Goal: Check status: Check status

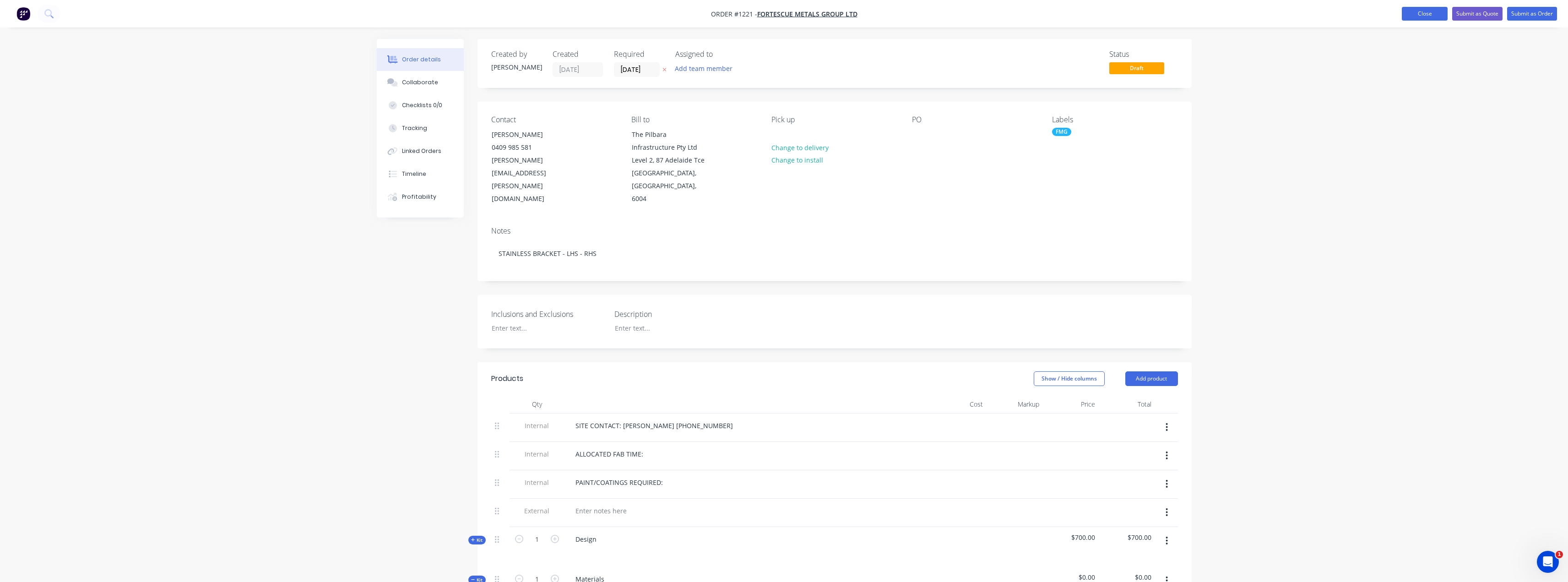
click at [1433, 13] on button "Close" at bounding box center [1424, 13] width 46 height 13
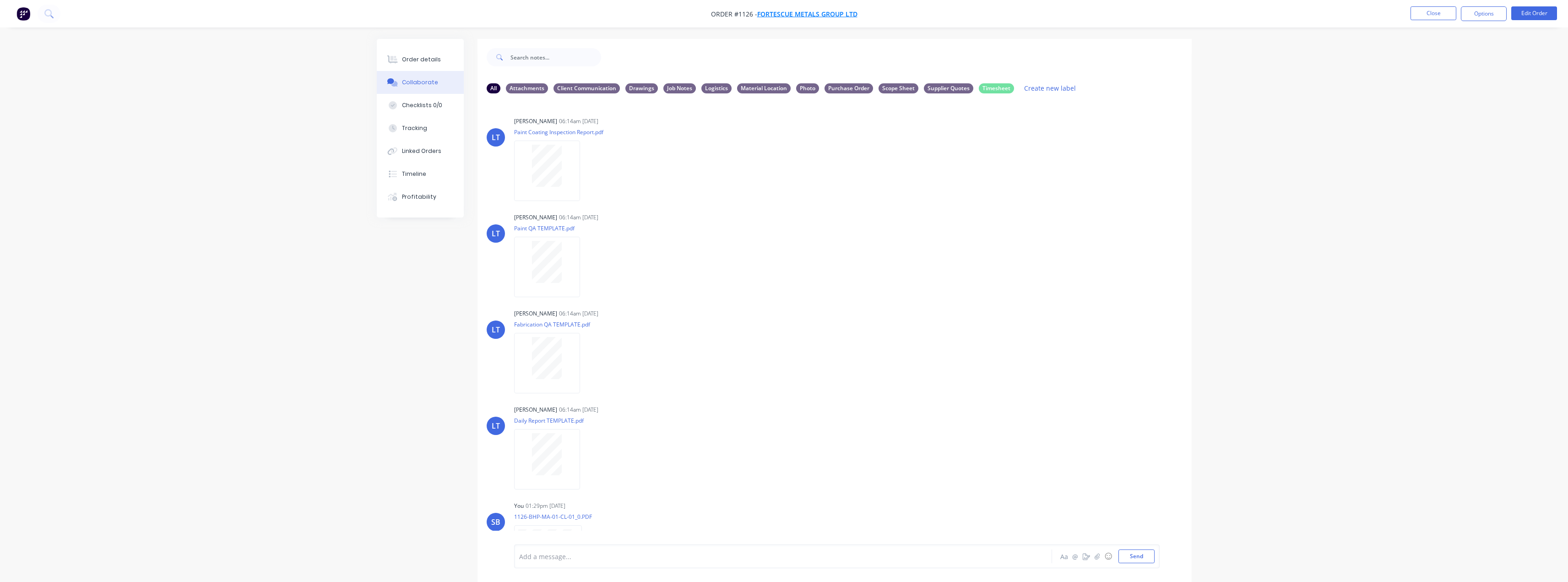
click at [802, 15] on span "FORTESCUE METALS GROUP LTD" at bounding box center [807, 13] width 100 height 9
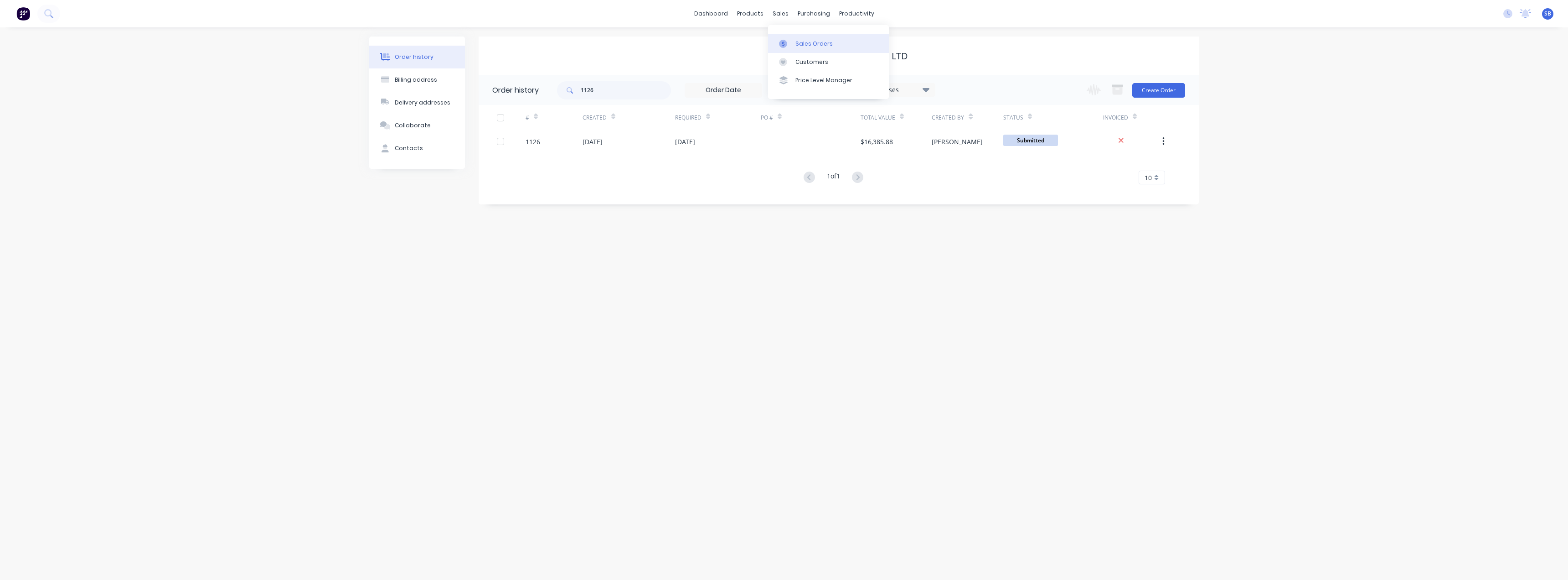
click at [803, 48] on link "Sales Orders" at bounding box center [828, 43] width 121 height 18
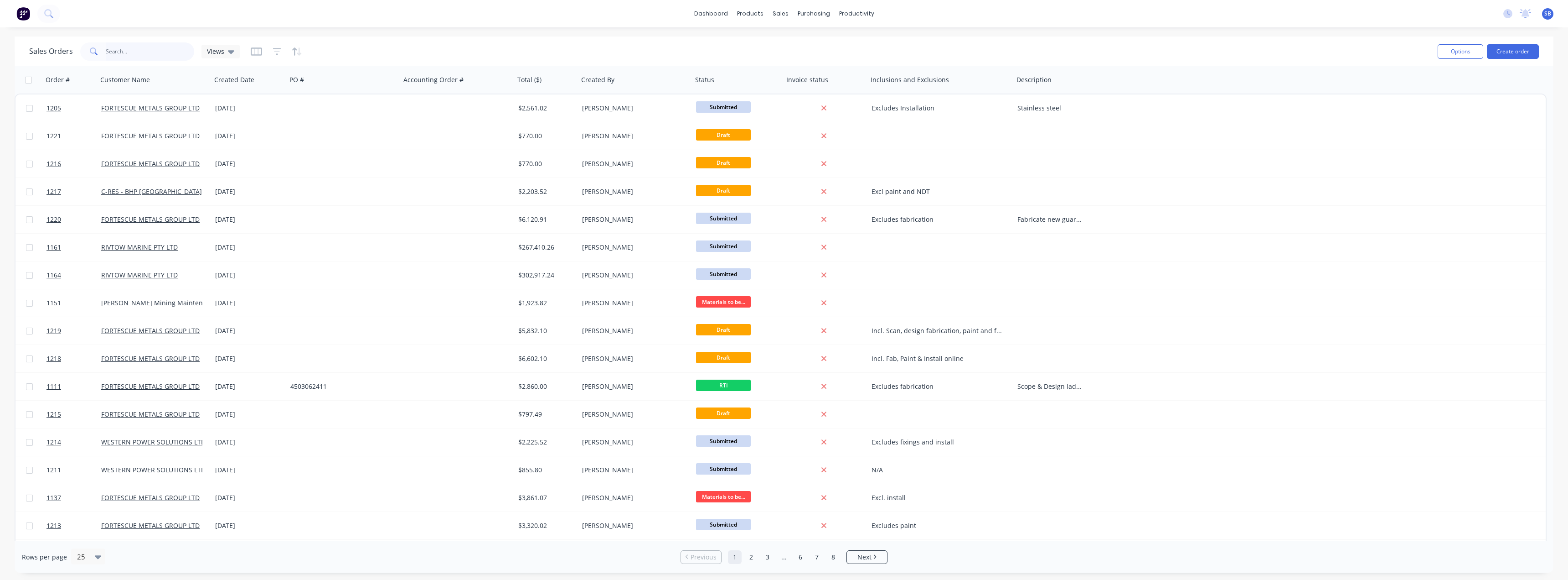
click at [131, 53] on input "text" at bounding box center [150, 51] width 89 height 18
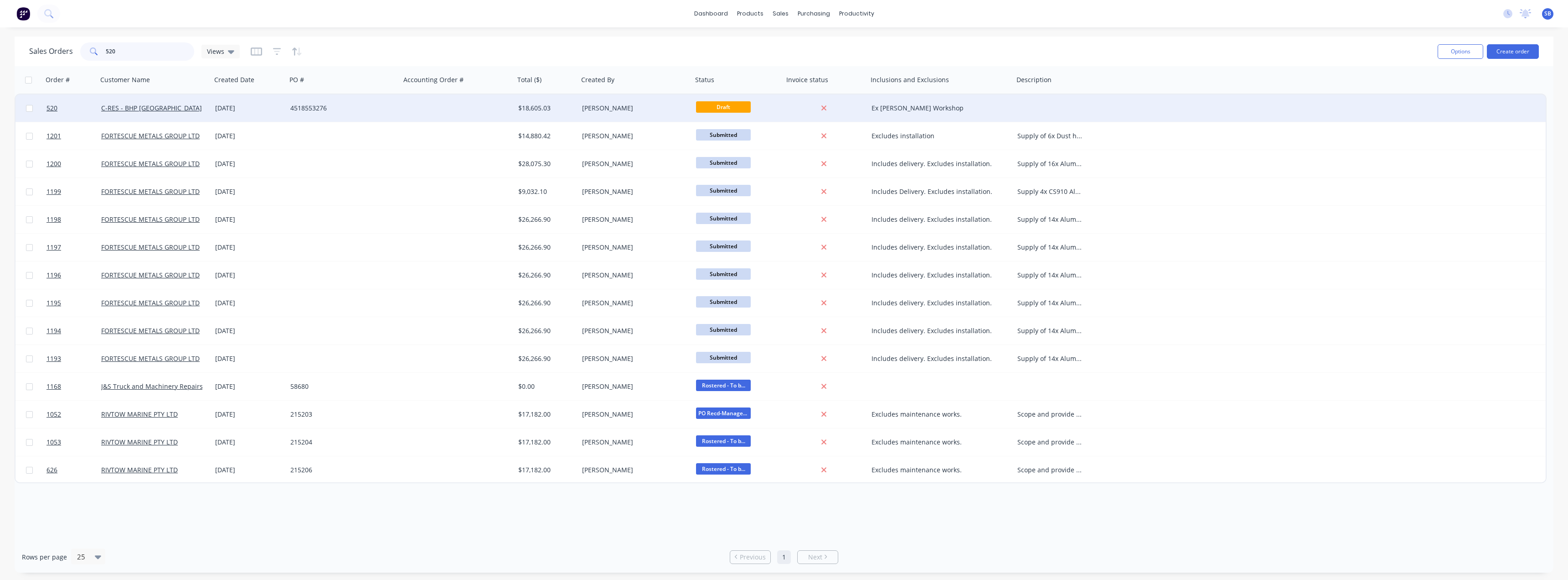
type input "520"
click at [244, 108] on div "12 Sep 2025" at bounding box center [249, 108] width 68 height 9
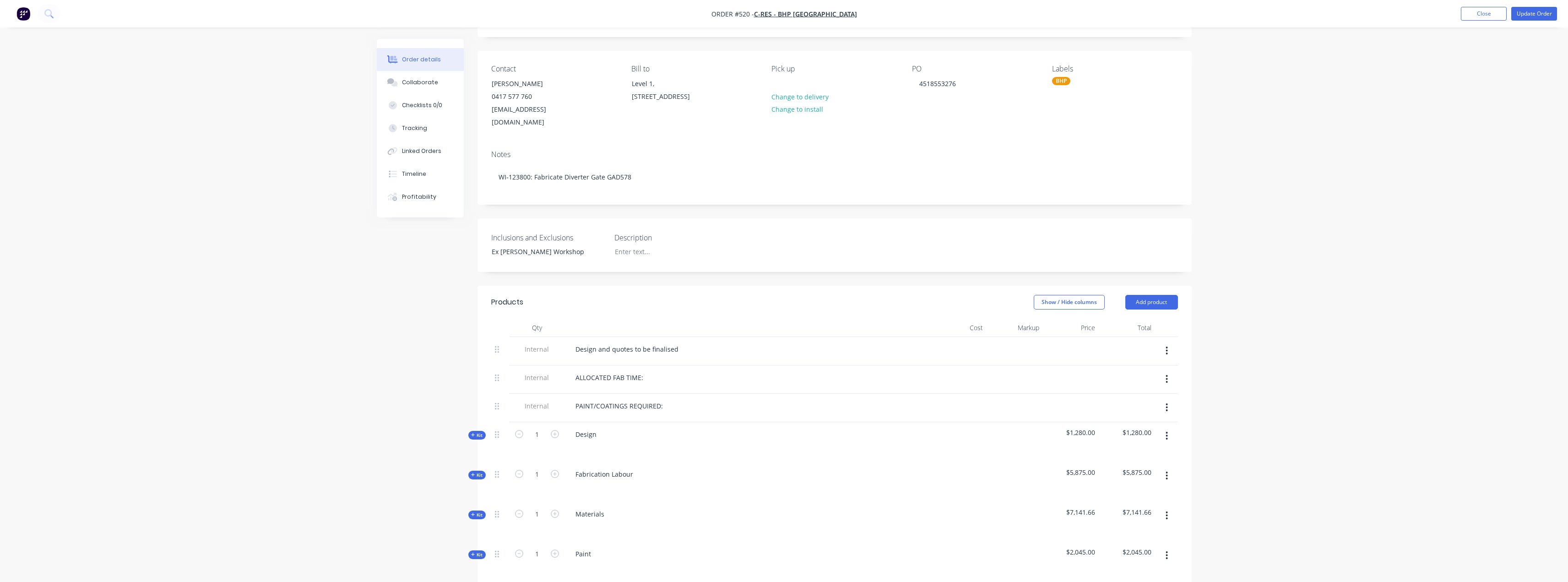
scroll to position [137, 0]
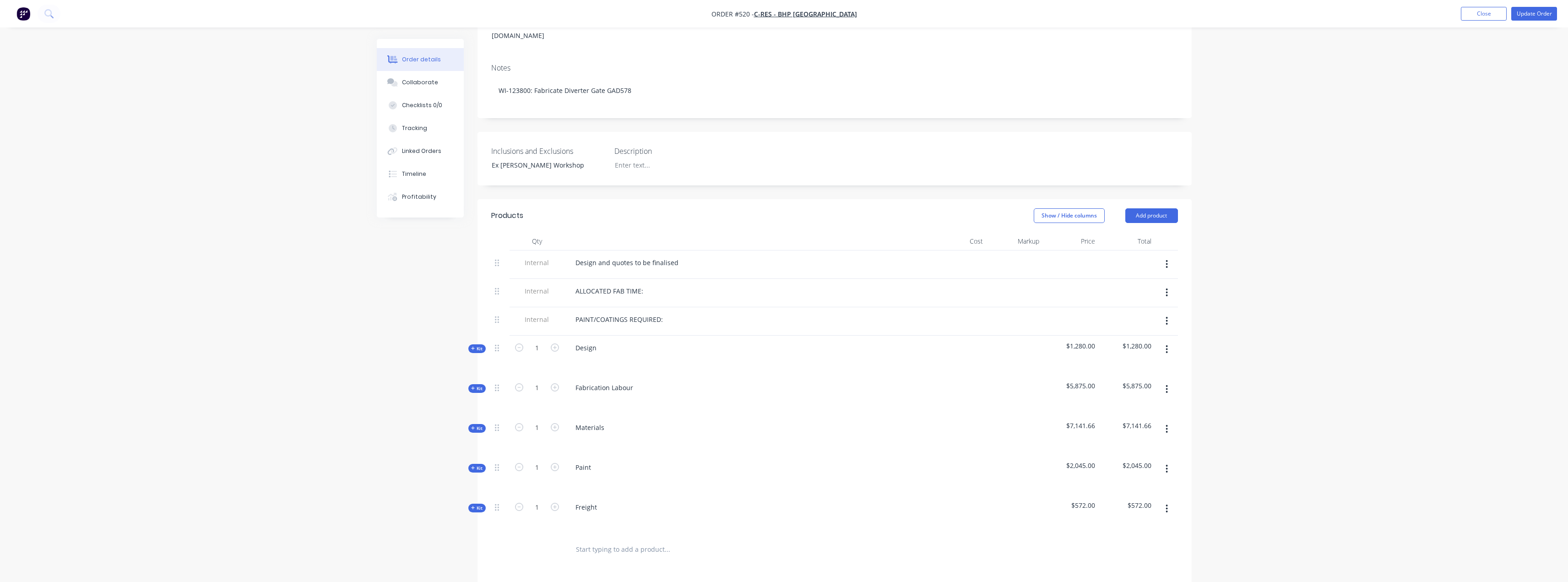
click at [477, 424] on button "Kit" at bounding box center [477, 428] width 17 height 9
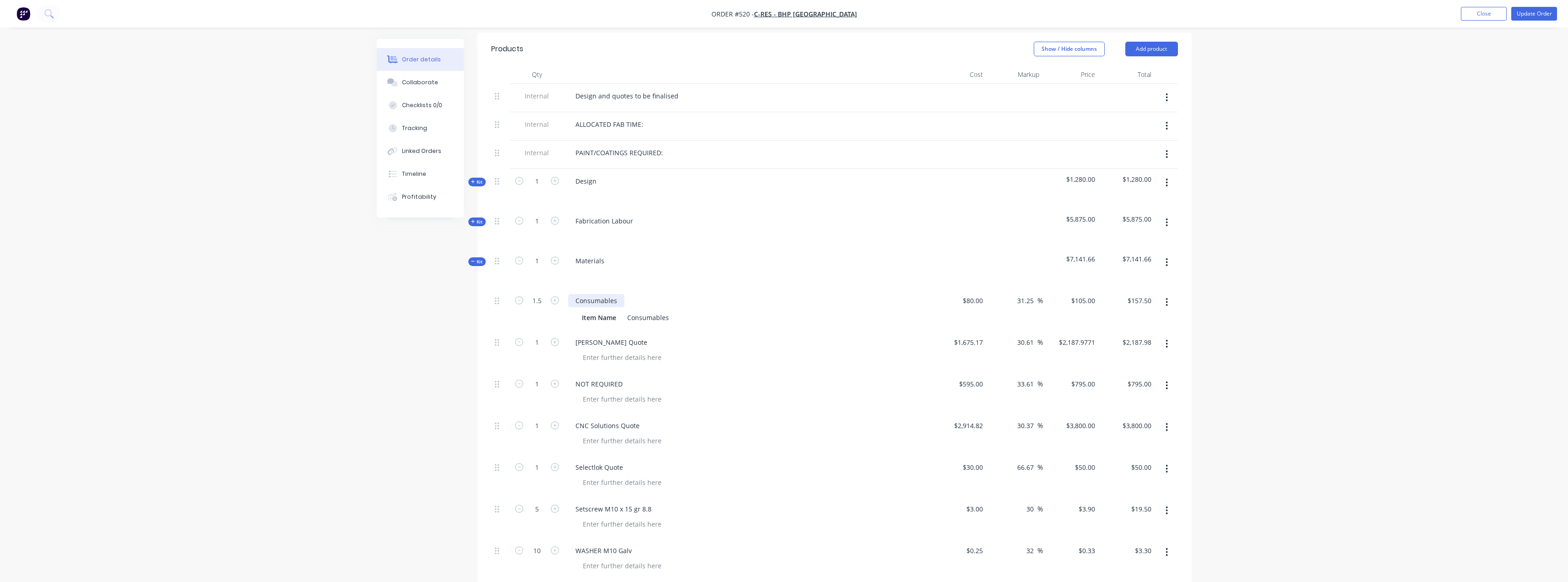
scroll to position [321, 0]
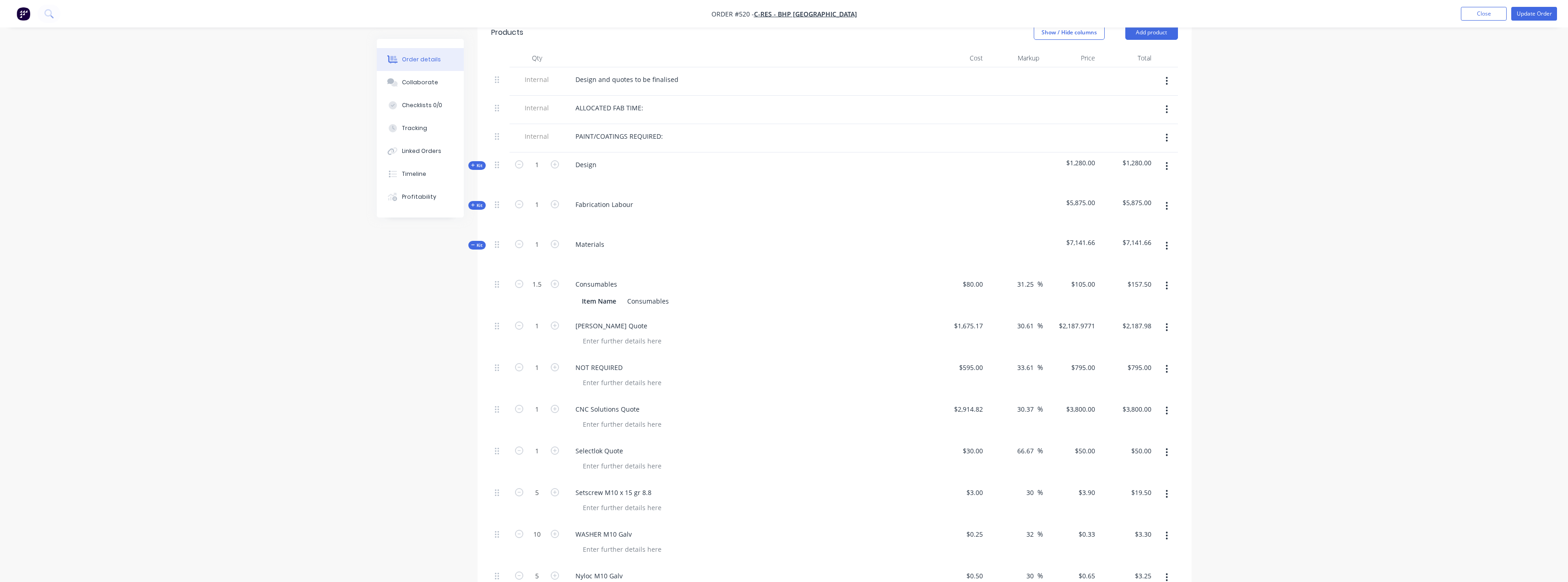
click at [1323, 400] on div "Order details Collaborate Checklists 0/0 Tracking Linked Orders Timeline Profit…" at bounding box center [784, 385] width 1568 height 1413
click at [972, 403] on input "2914.82" at bounding box center [973, 409] width 29 height 13
type input "$2,534.30"
type input "$3,303.9227"
type input "$3,303.92"
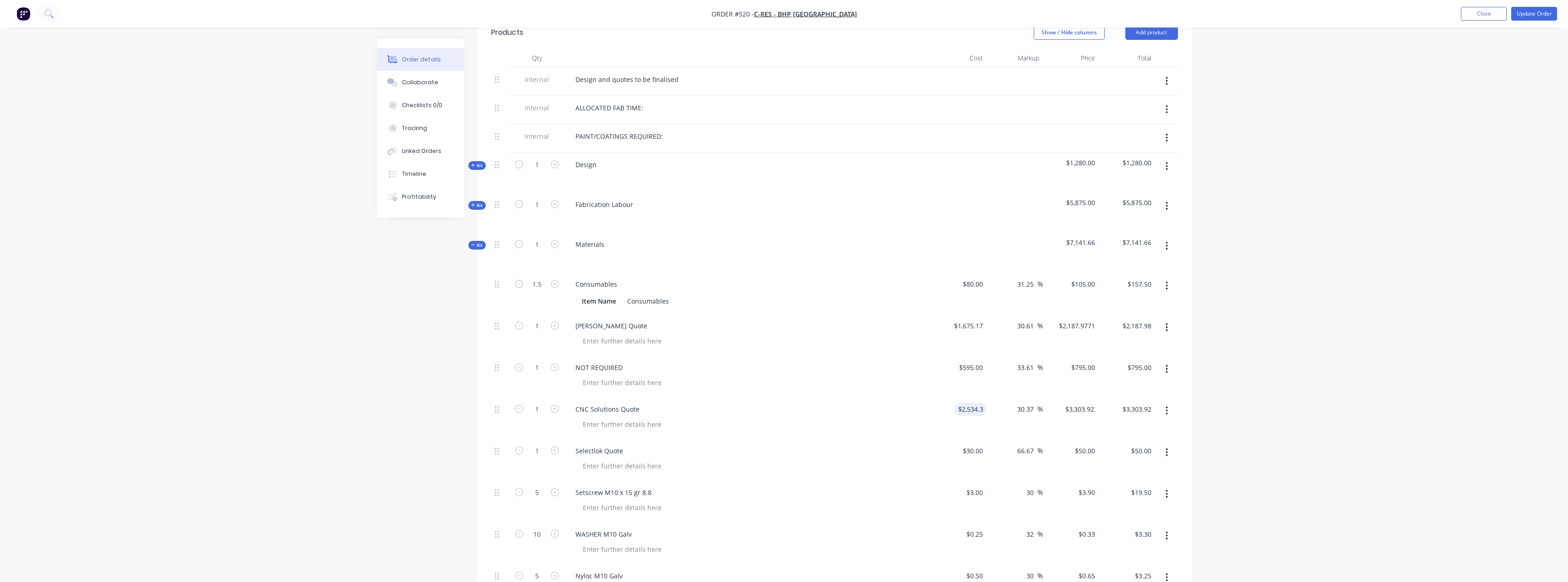
click at [421, 315] on div "Created by Leya Created 12/09/25 Required Assigned to Add team member Invoiced …" at bounding box center [784, 405] width 815 height 1374
click at [437, 83] on button "Collaborate" at bounding box center [420, 82] width 87 height 23
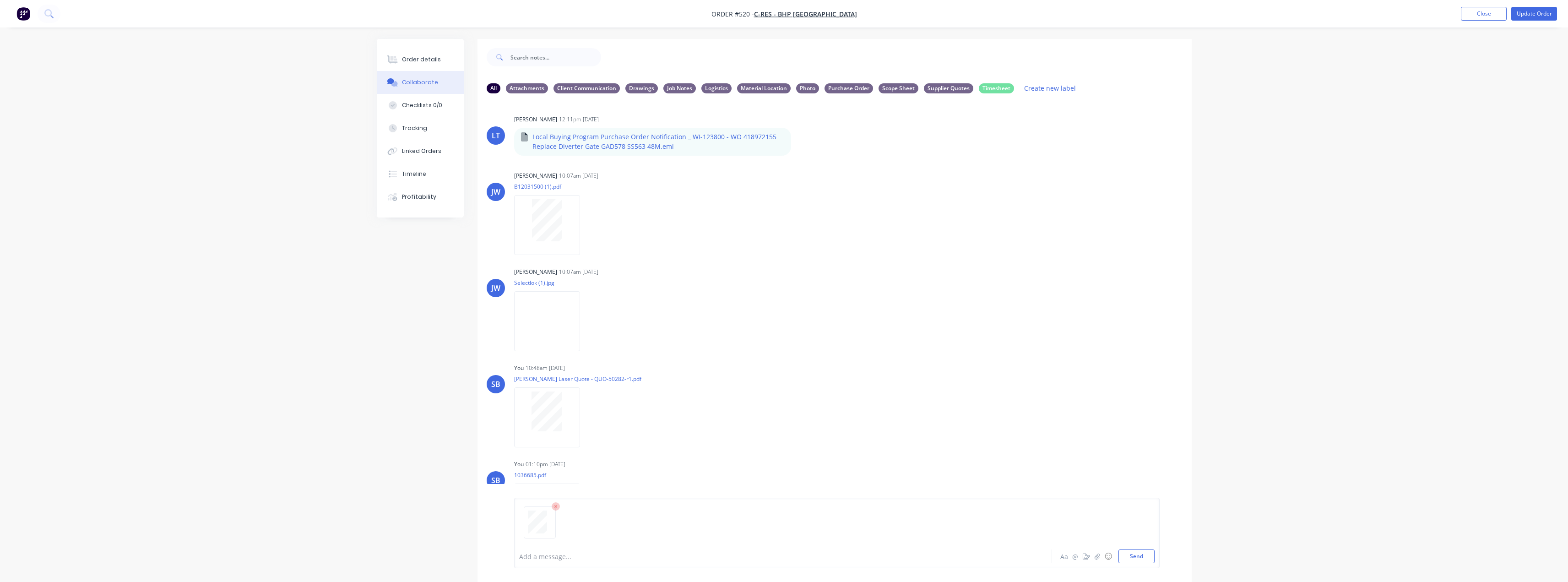
scroll to position [433, 0]
click at [1133, 554] on button "Send" at bounding box center [1136, 556] width 37 height 13
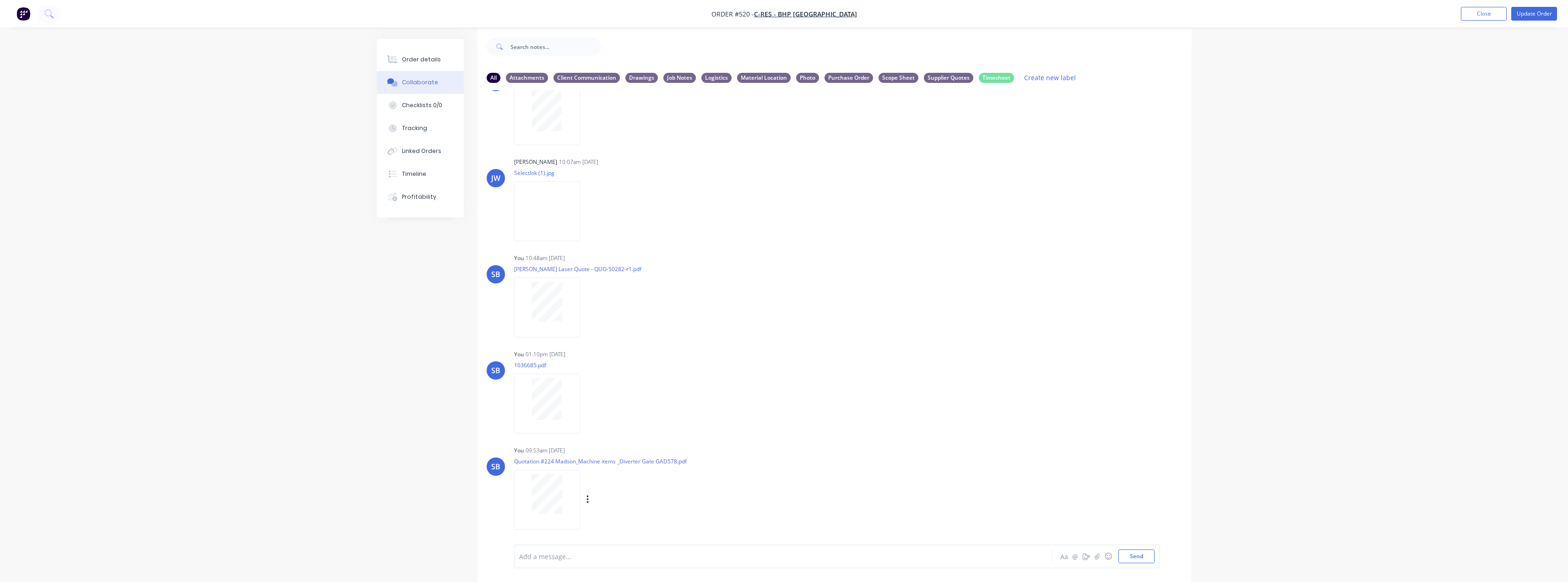
scroll to position [13, 0]
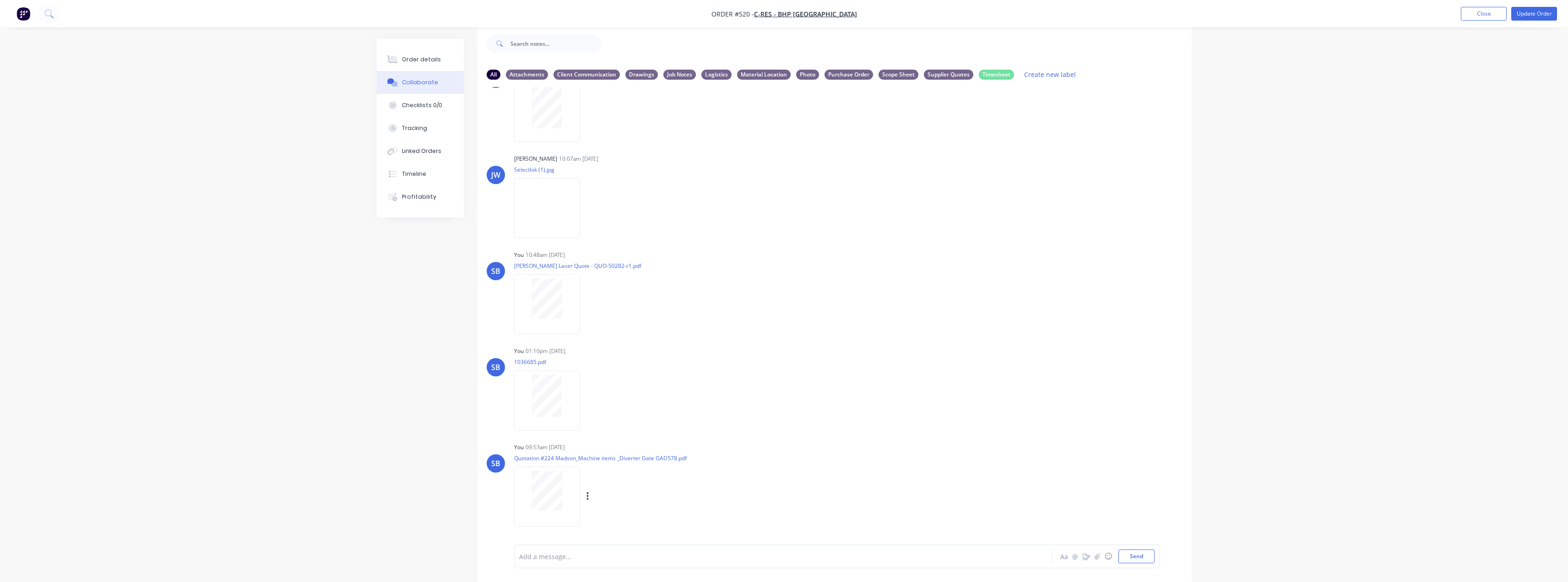
click at [585, 495] on div "Labels Download Delete" at bounding box center [635, 496] width 103 height 13
click at [588, 498] on icon "button" at bounding box center [588, 496] width 2 height 10
click at [613, 476] on button "Labels" at bounding box center [648, 476] width 103 height 21
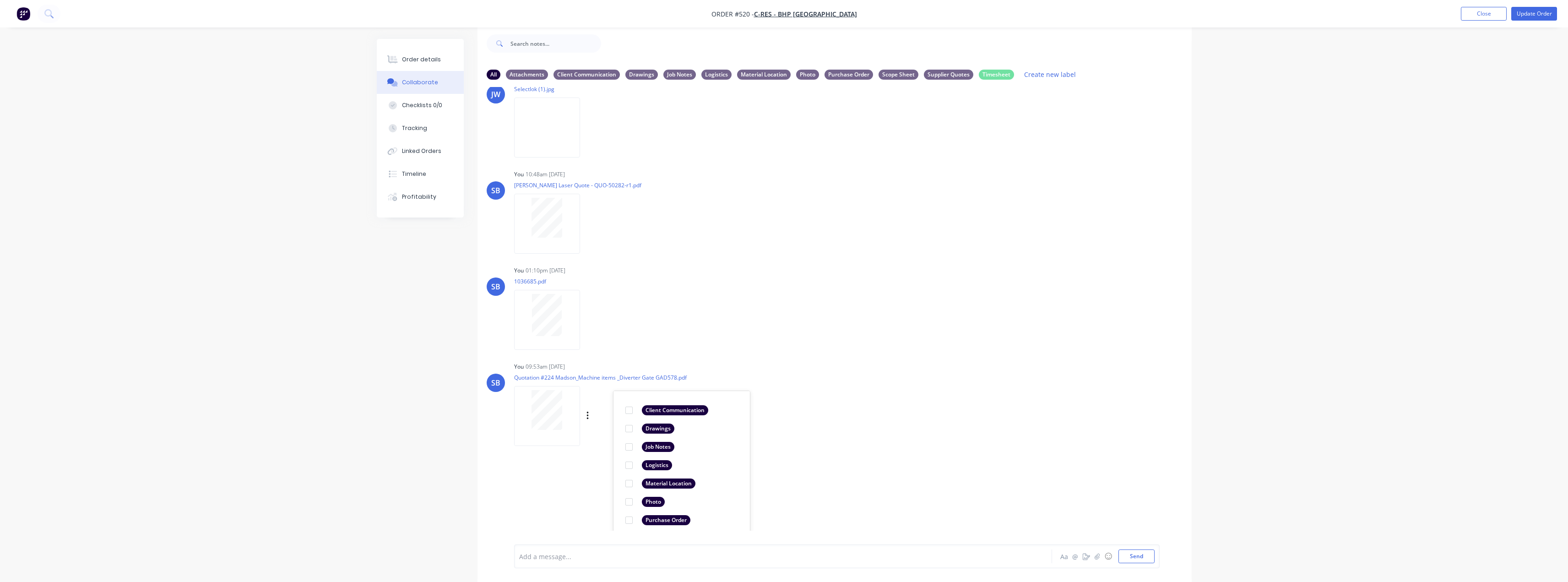
scroll to position [671, 0]
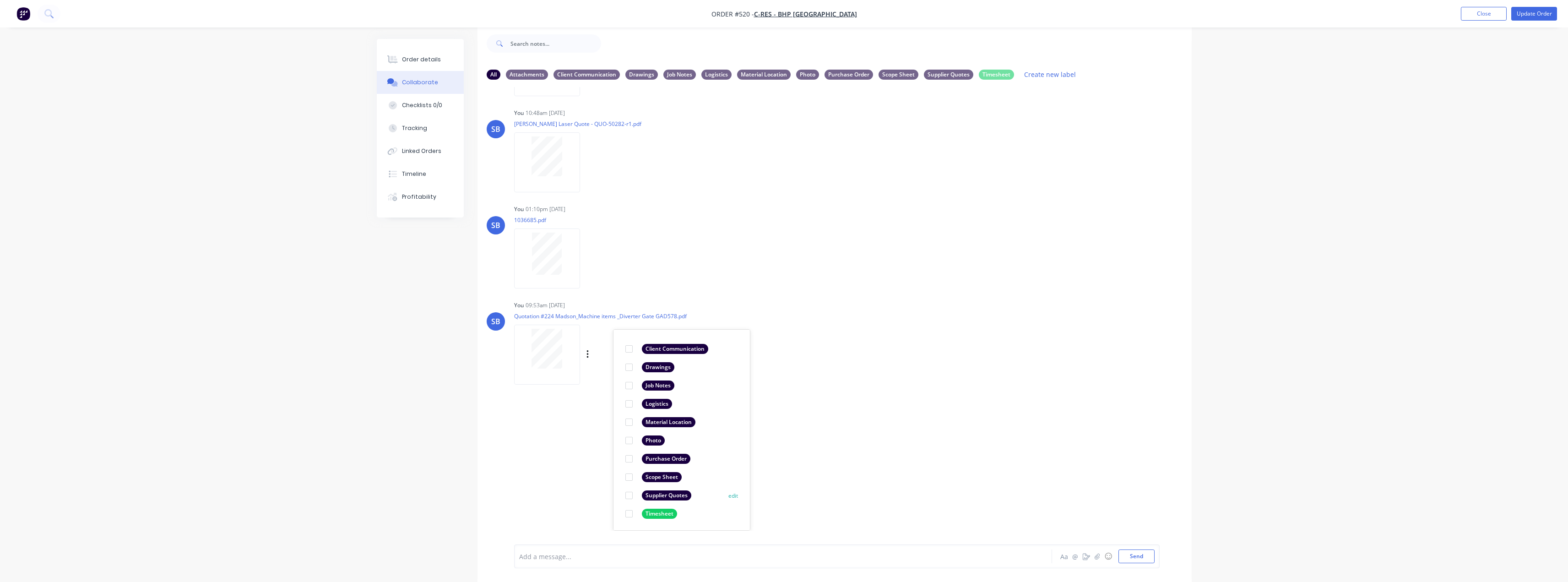
click at [657, 493] on div "Supplier Quotes" at bounding box center [666, 495] width 49 height 10
click at [941, 452] on div "LT Leya Thompson 02:17pm 11/09/25 Paint Coating Inspection Report.pdf Labels Do…" at bounding box center [834, 309] width 714 height 444
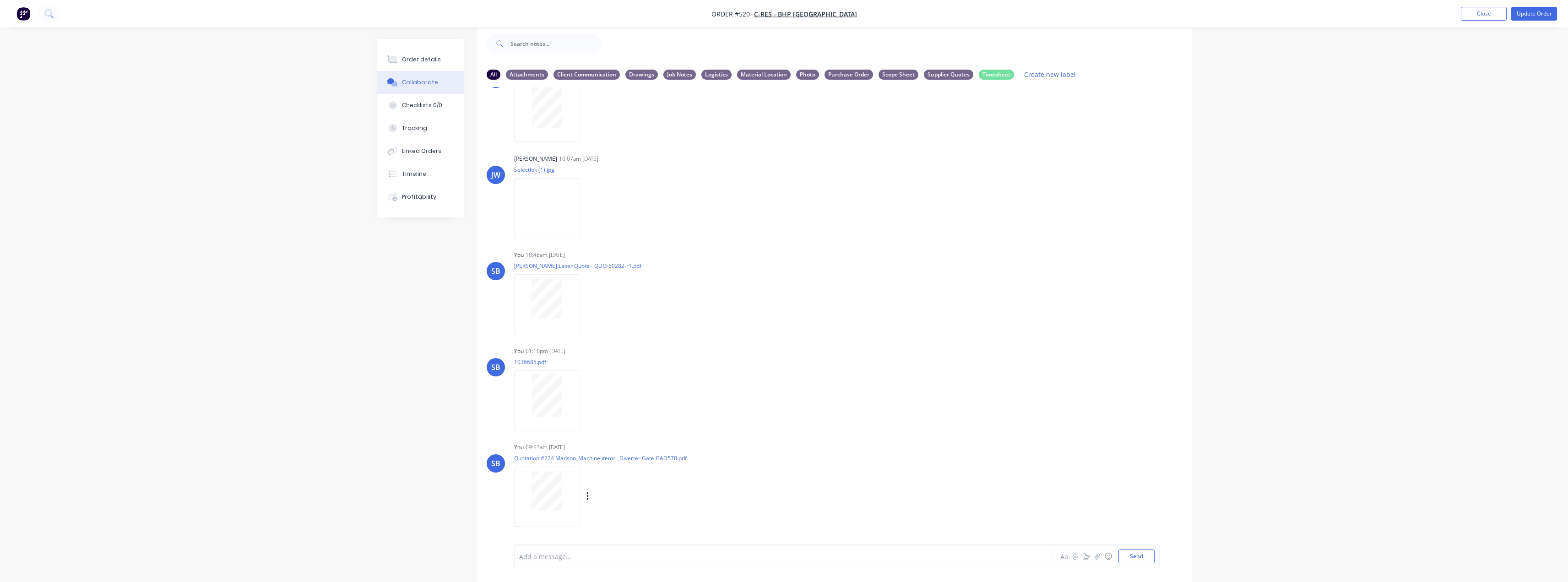
scroll to position [529, 0]
drag, startPoint x: 583, startPoint y: 486, endPoint x: 587, endPoint y: 492, distance: 7.2
click at [584, 487] on div "Labels Download Delete" at bounding box center [599, 496] width 172 height 68
click at [0, 0] on icon "button" at bounding box center [0, 0] width 0 height 0
click at [0, 0] on button "Labels" at bounding box center [0, 0] width 0 height 0
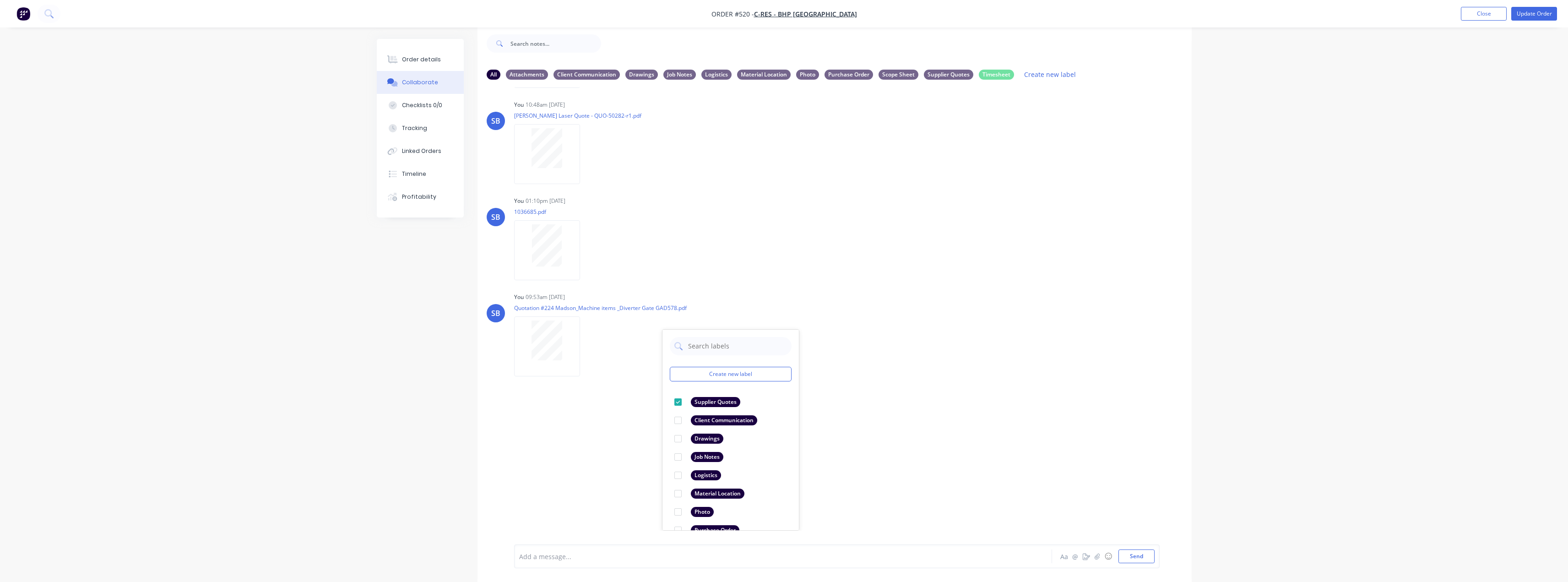
click at [997, 407] on div "LT Leya Thompson 02:17pm 11/09/25 Paint Coating Inspection Report.pdf Labels Do…" at bounding box center [834, 309] width 714 height 444
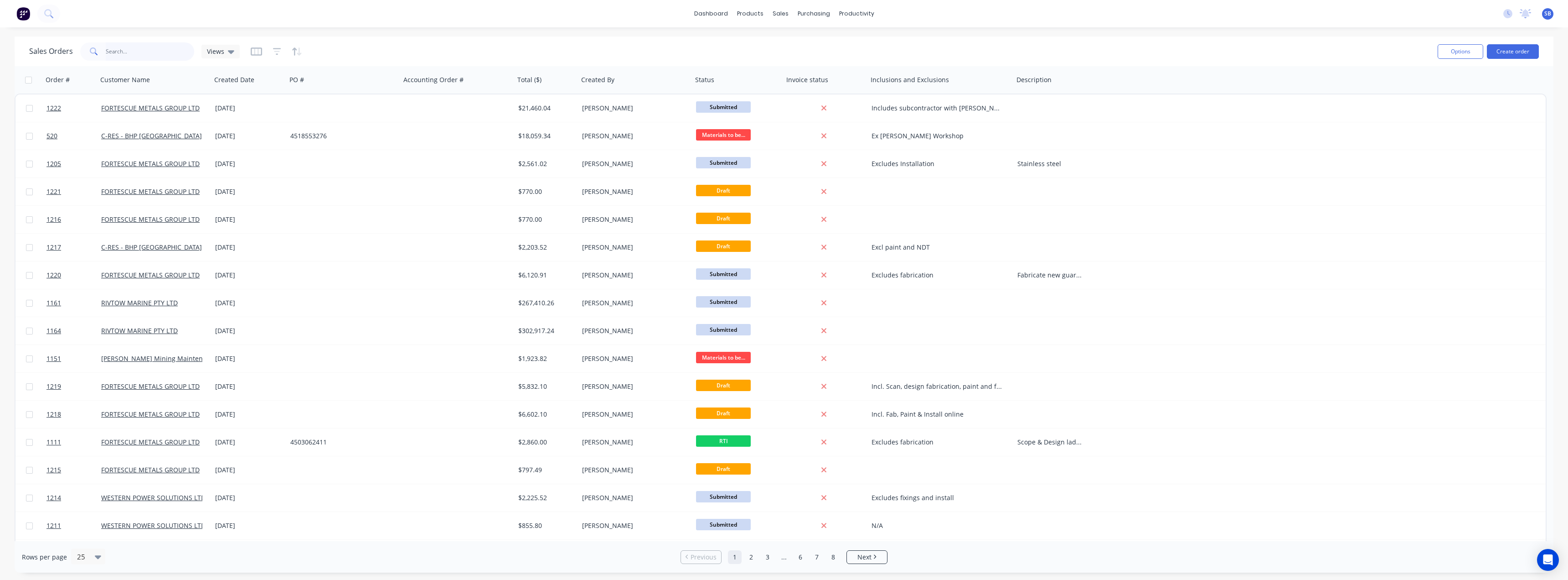
click at [144, 55] on input "text" at bounding box center [150, 51] width 89 height 18
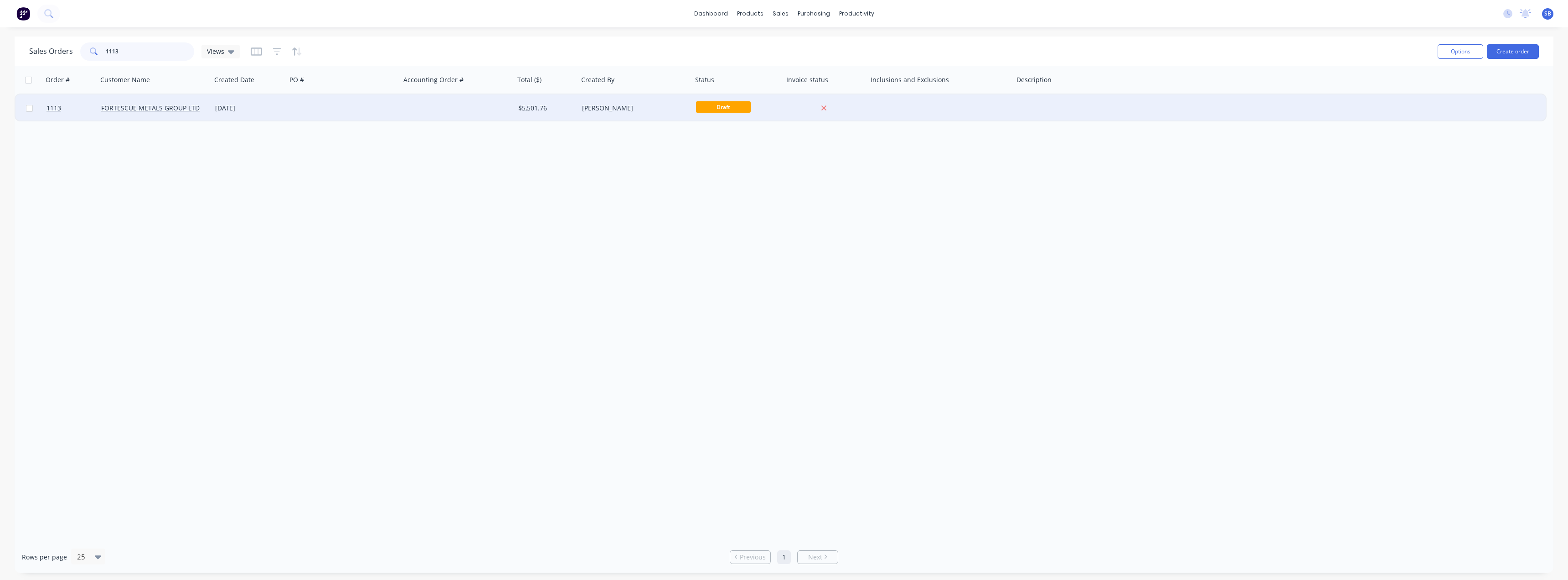
type input "1113"
click at [249, 106] on div "19 Sep 2025" at bounding box center [249, 108] width 68 height 9
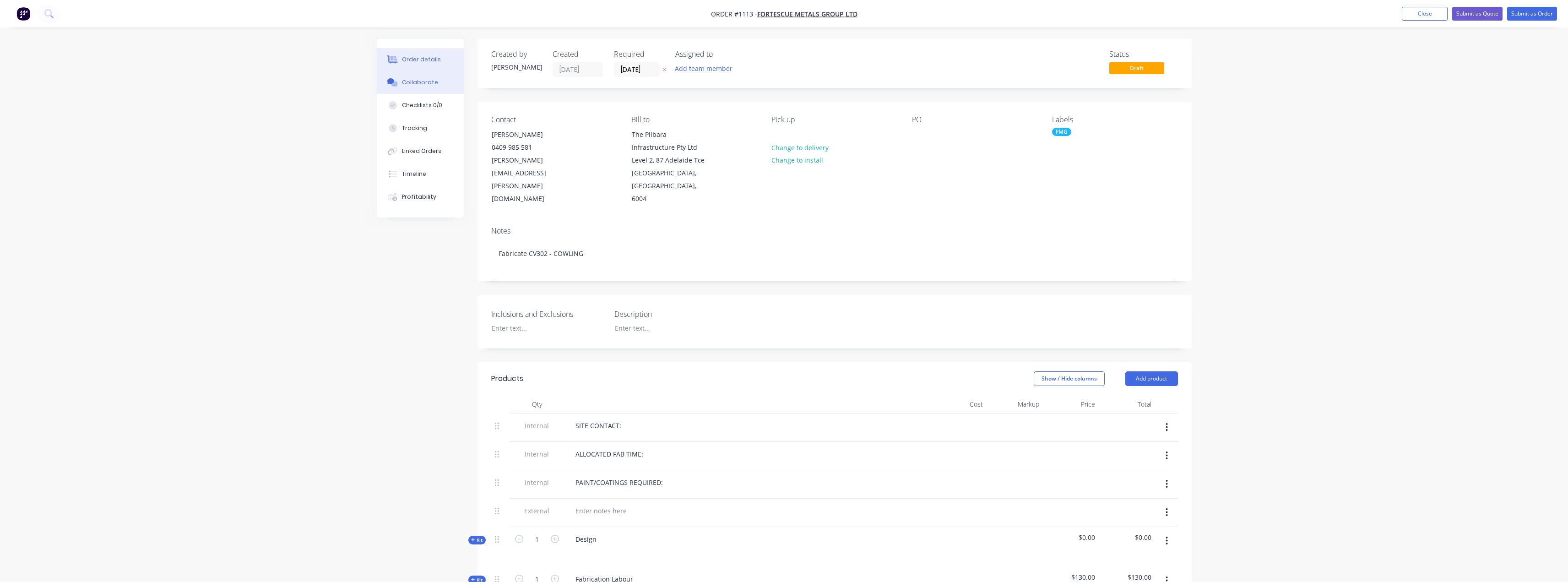
click at [423, 84] on div "Collaborate" at bounding box center [420, 83] width 37 height 8
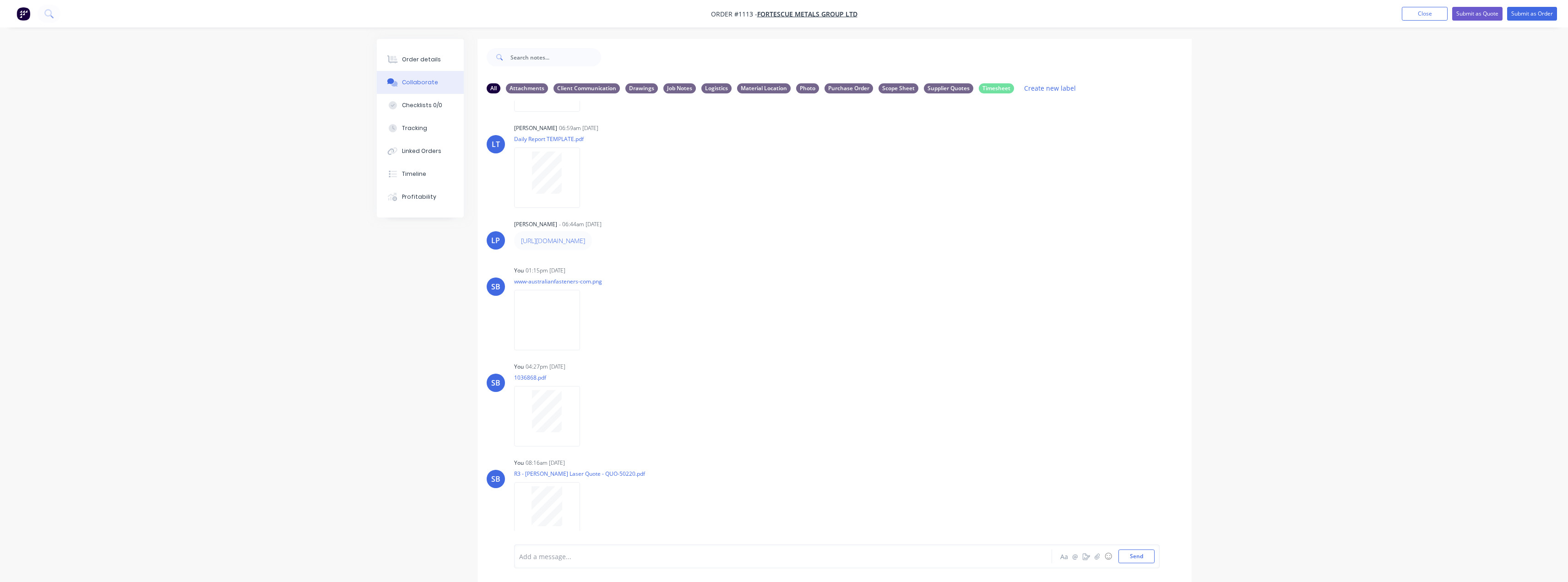
scroll to position [283, 0]
click at [941, 86] on div "Supplier Quotes" at bounding box center [948, 87] width 49 height 10
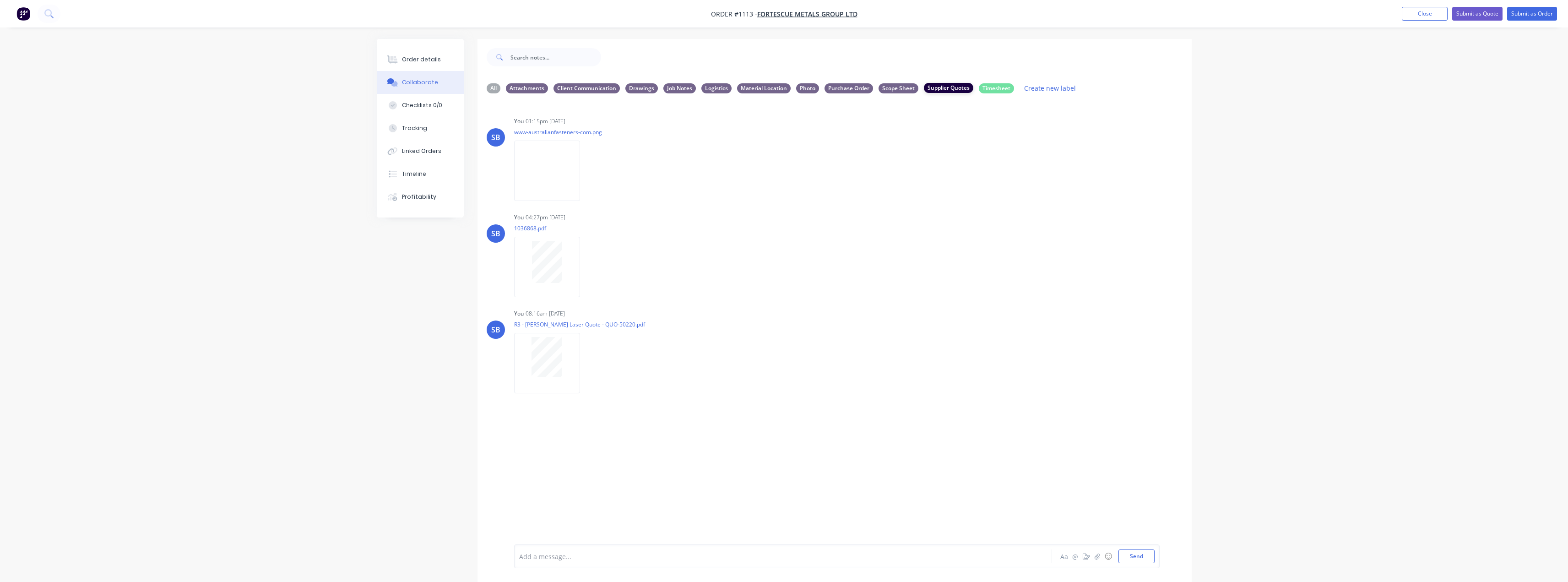
scroll to position [0, 0]
click at [576, 176] on img at bounding box center [546, 171] width 66 height 60
click at [437, 65] on button "Order details" at bounding box center [420, 60] width 87 height 23
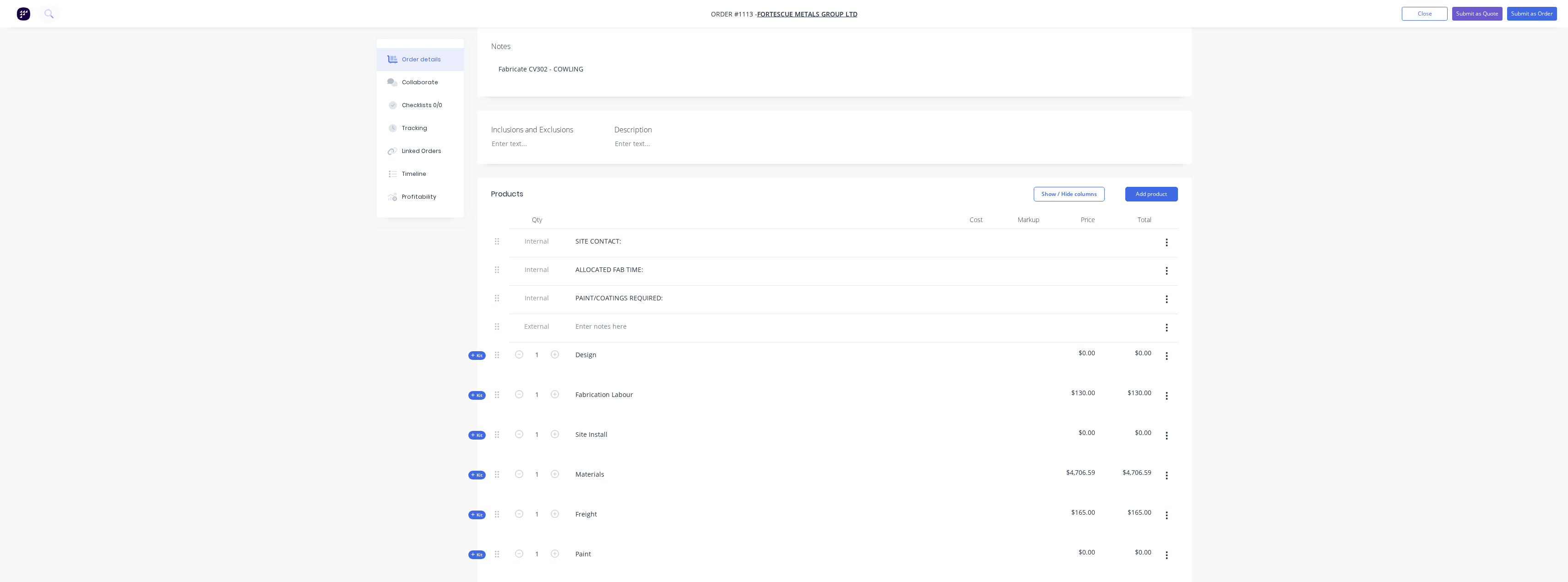
scroll to position [229, 0]
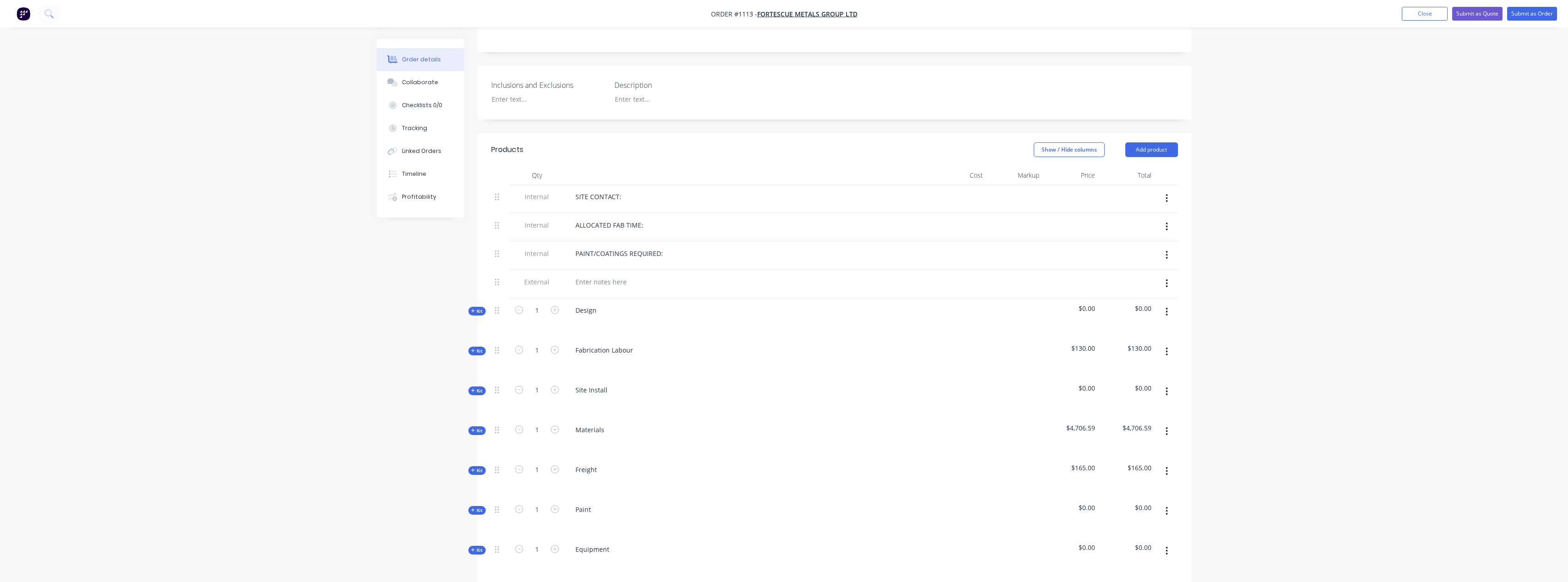
click at [472, 427] on span "Kit" at bounding box center [476, 430] width 12 height 7
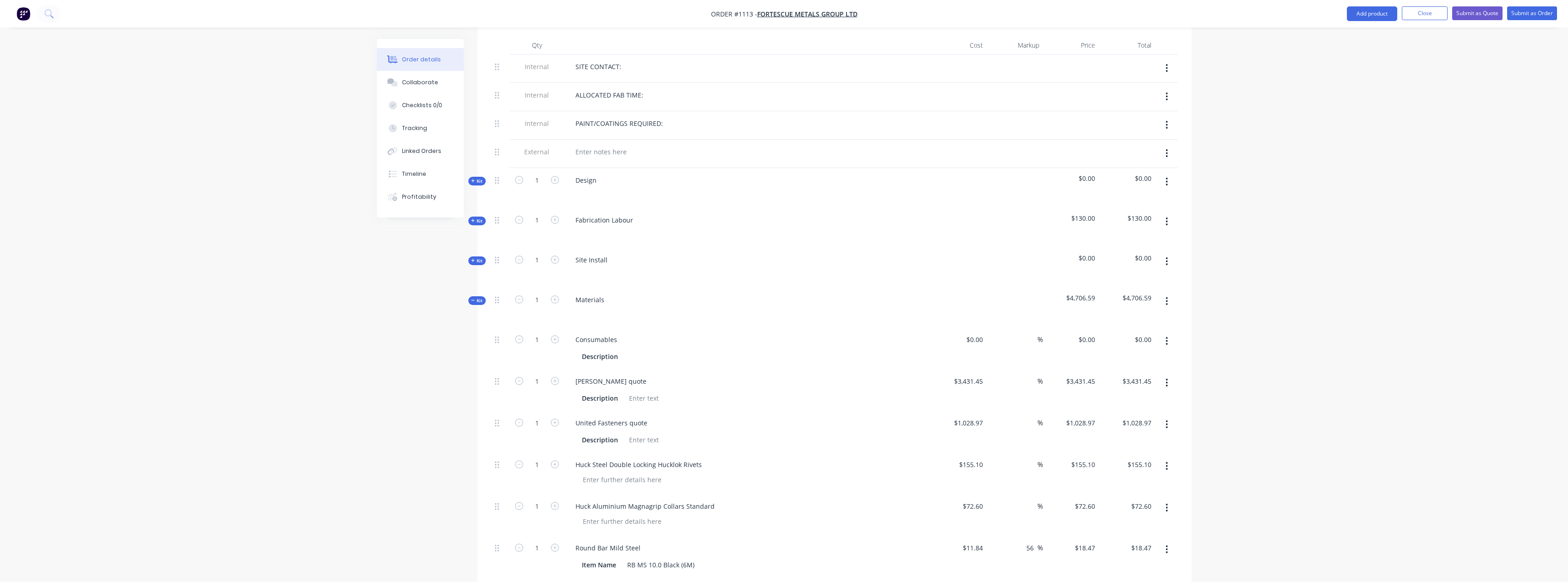
scroll to position [412, 0]
